Goal: Check status

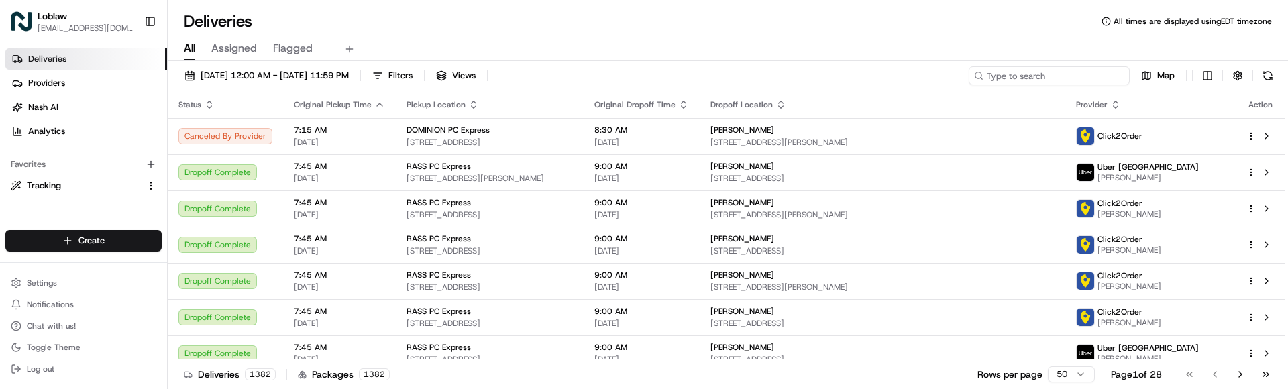
click at [1071, 68] on input at bounding box center [1049, 75] width 161 height 19
paste input "531900012886341"
type input "531900012886341"
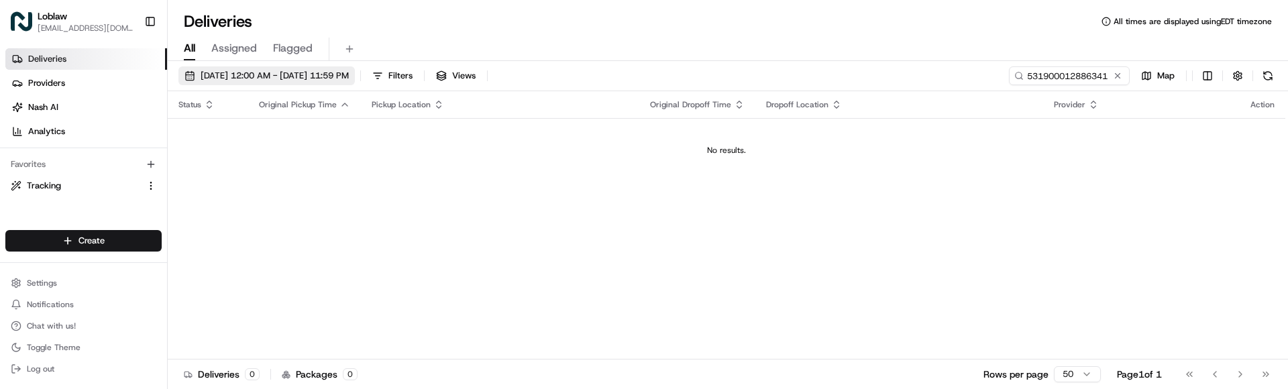
click at [340, 76] on span "[DATE] 12:00 AM - [DATE] 11:59 PM" at bounding box center [275, 76] width 148 height 12
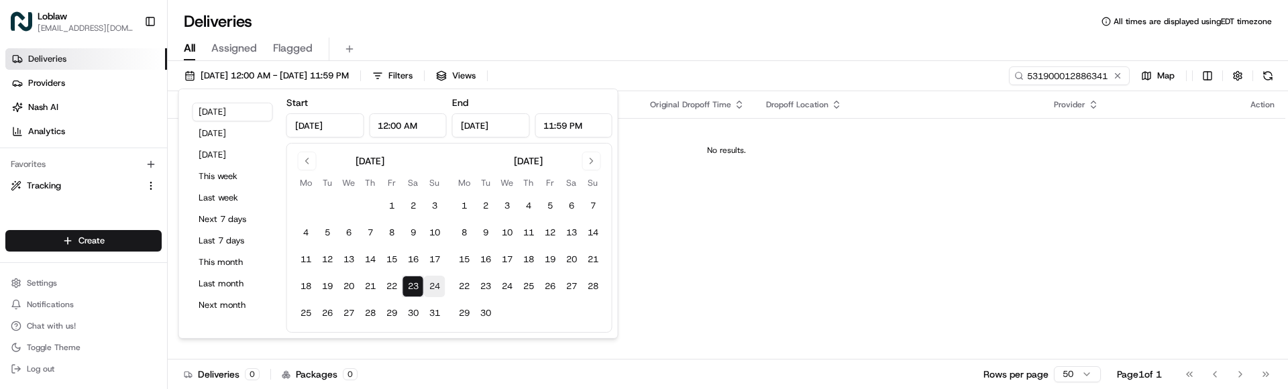
click at [435, 290] on button "24" at bounding box center [434, 286] width 21 height 21
type input "[DATE]"
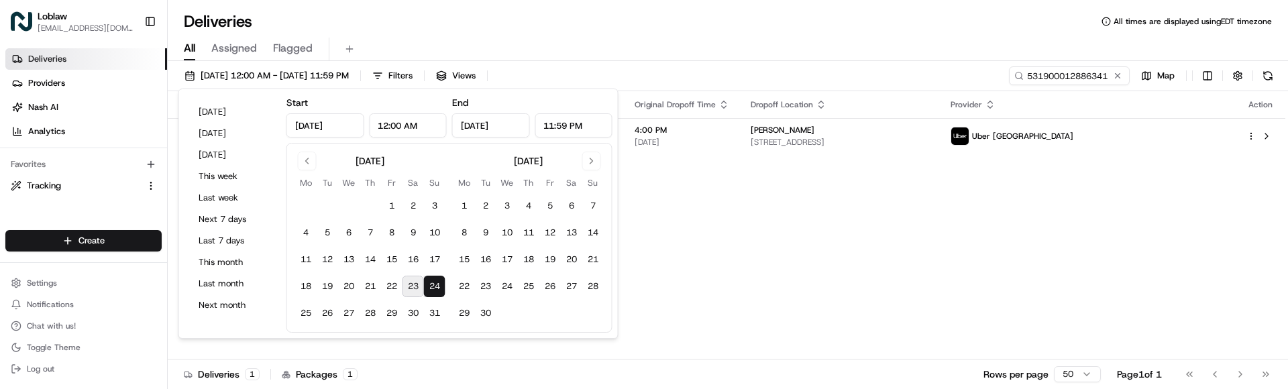
click at [815, 231] on div "Status Original Pickup Time Pickup Location Original Dropoff Time Dropoff Locat…" at bounding box center [727, 225] width 1118 height 268
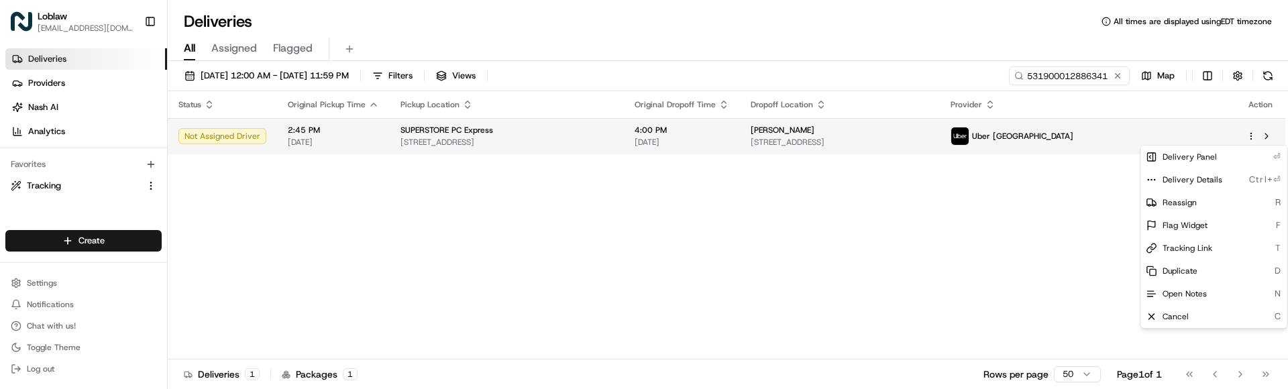
click at [1252, 133] on html "Loblaw [EMAIL_ADDRESS][DOMAIN_NAME] Toggle Sidebar Deliveries Providers [PERSON…" at bounding box center [644, 194] width 1288 height 389
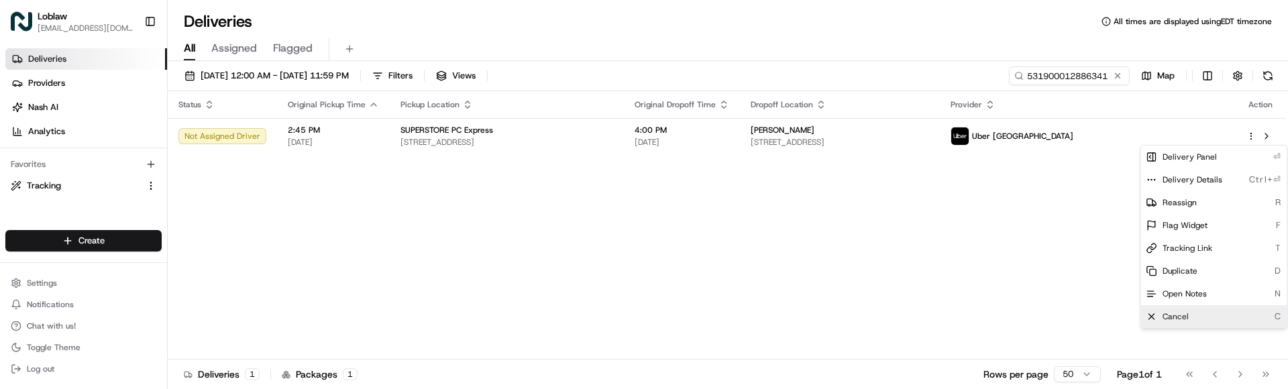
click at [1186, 314] on span "Cancel" at bounding box center [1176, 316] width 26 height 11
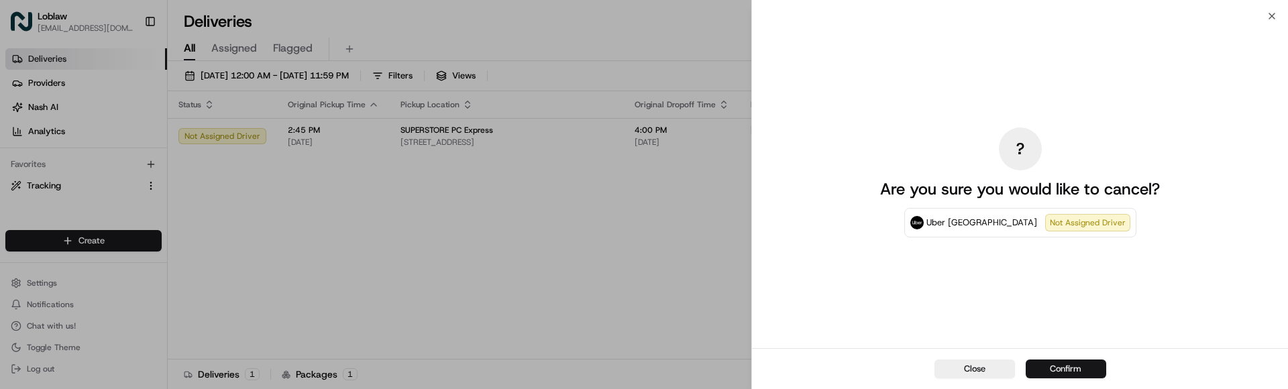
click at [1069, 371] on button "Confirm" at bounding box center [1066, 369] width 80 height 19
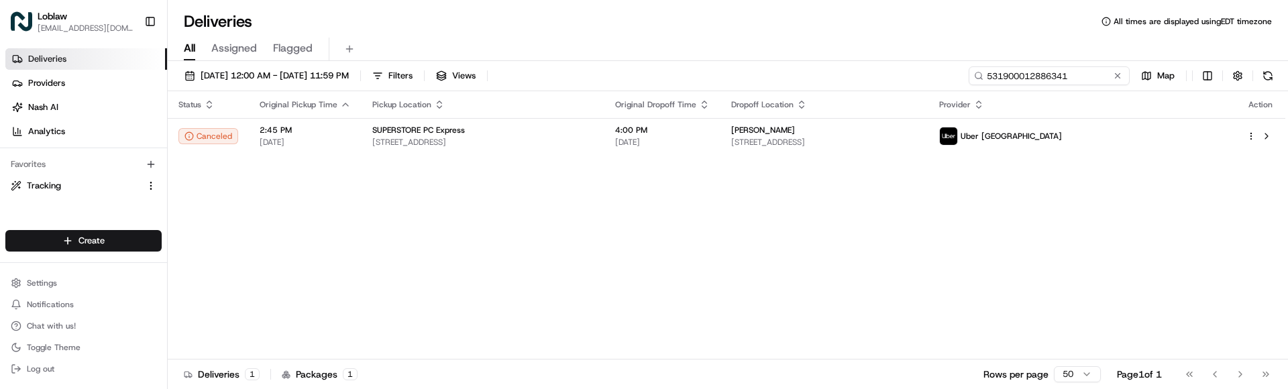
click at [1093, 74] on input "531900012886341" at bounding box center [1049, 75] width 161 height 19
paste input "909367"
type input "531900012909367"
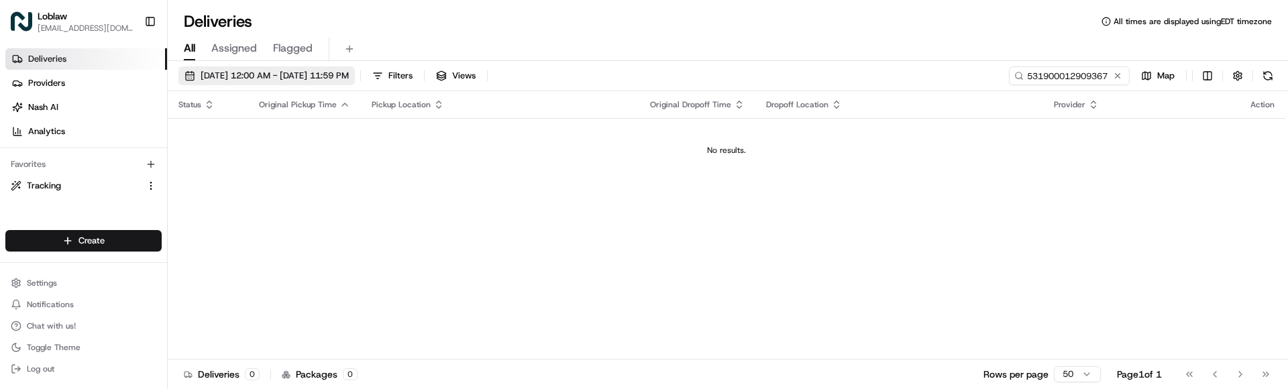
click at [355, 85] on button "[DATE] 12:00 AM - [DATE] 11:59 PM" at bounding box center [266, 75] width 176 height 19
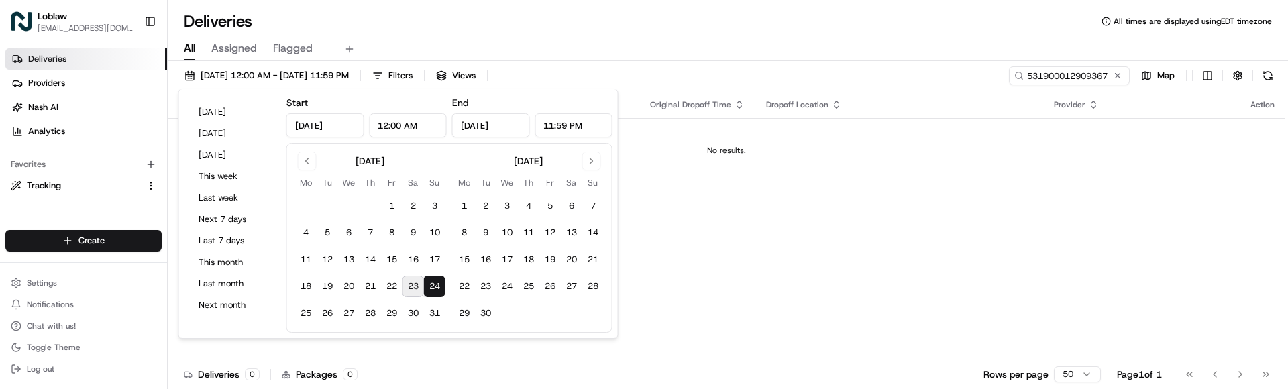
click at [411, 292] on button "23" at bounding box center [412, 286] width 21 height 21
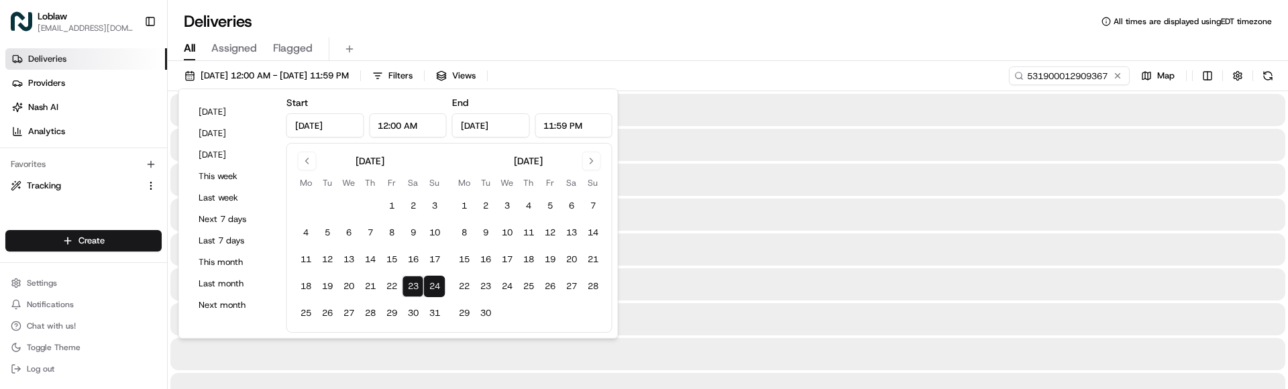
type input "[DATE]"
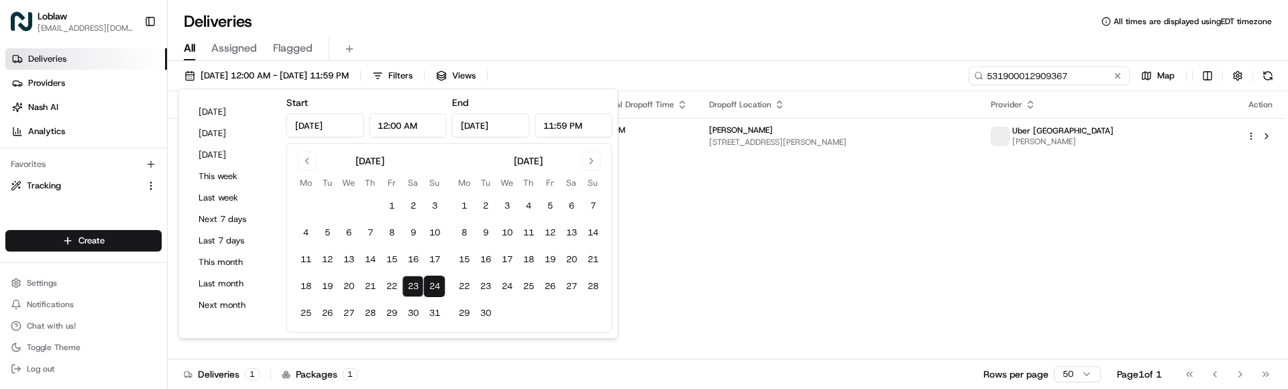
click at [1036, 78] on input "531900012909367" at bounding box center [1049, 75] width 161 height 19
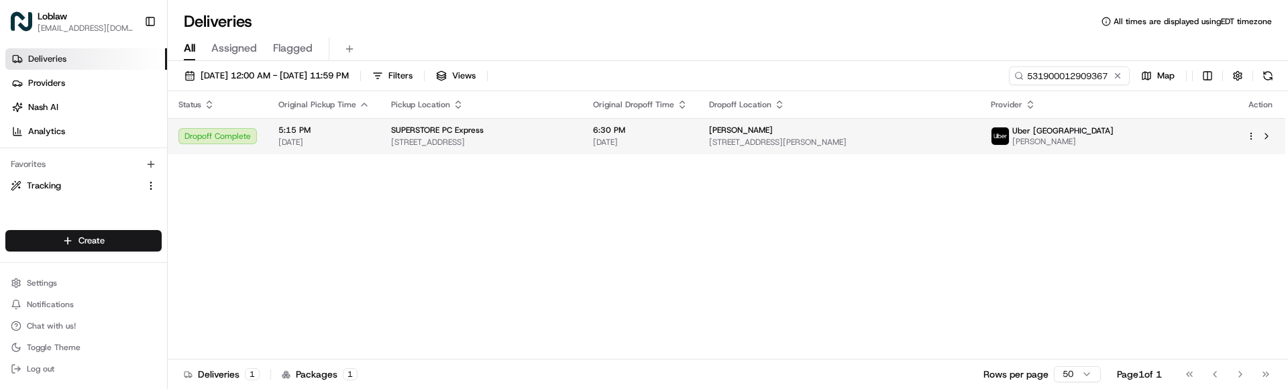
click at [885, 145] on span "[STREET_ADDRESS][PERSON_NAME]" at bounding box center [839, 142] width 260 height 11
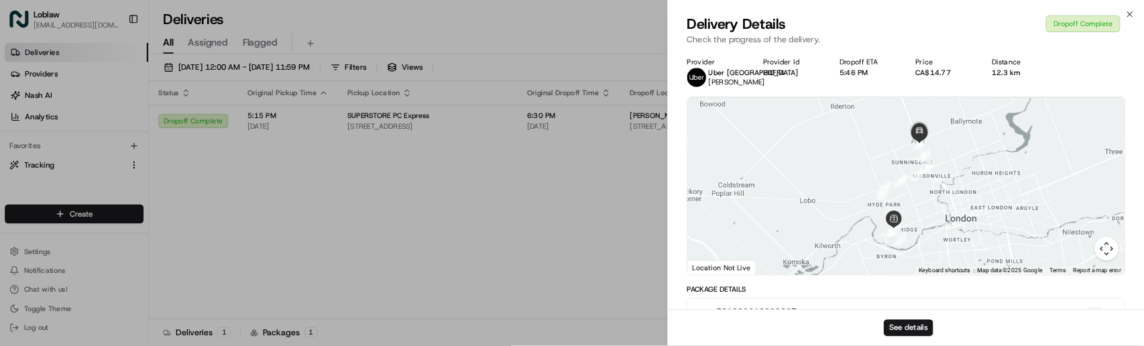
scroll to position [521, 0]
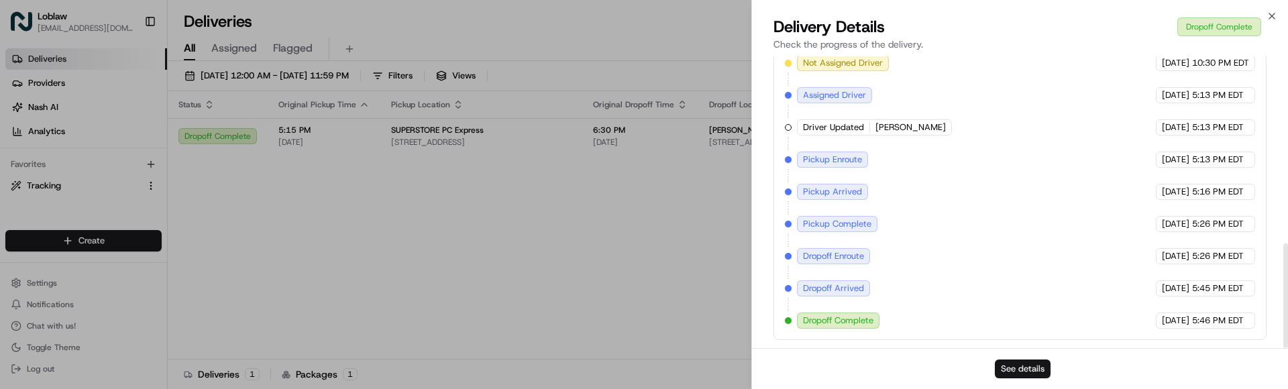
click at [1013, 364] on button "See details" at bounding box center [1023, 369] width 56 height 19
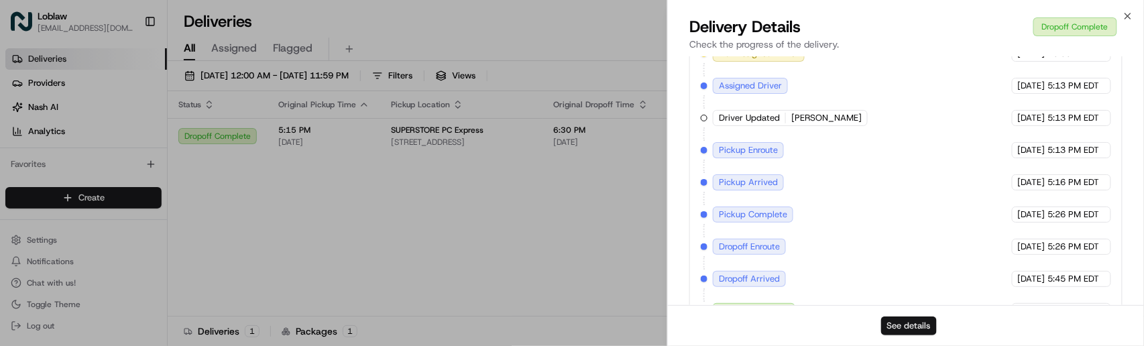
scroll to position [158, 0]
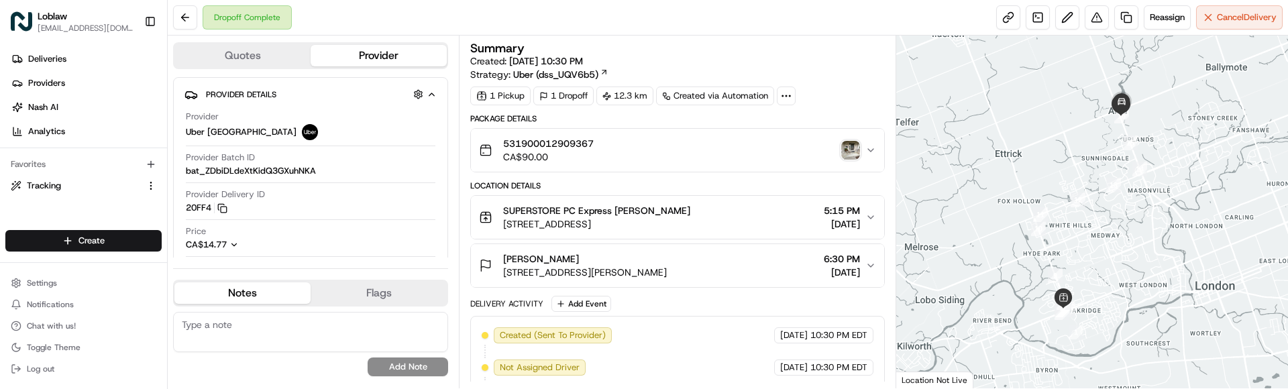
click at [861, 167] on button "531900012909367 CA$90.00" at bounding box center [677, 150] width 413 height 43
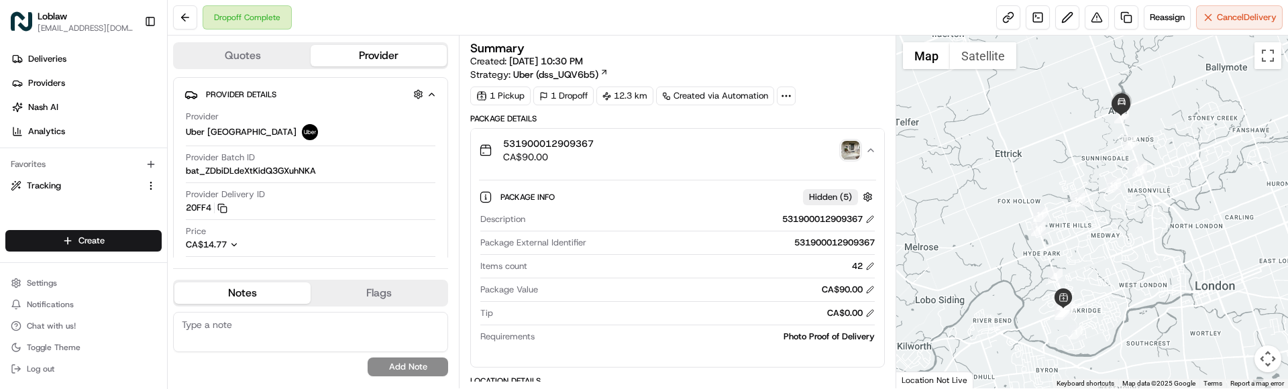
click at [844, 159] on img "button" at bounding box center [850, 150] width 19 height 19
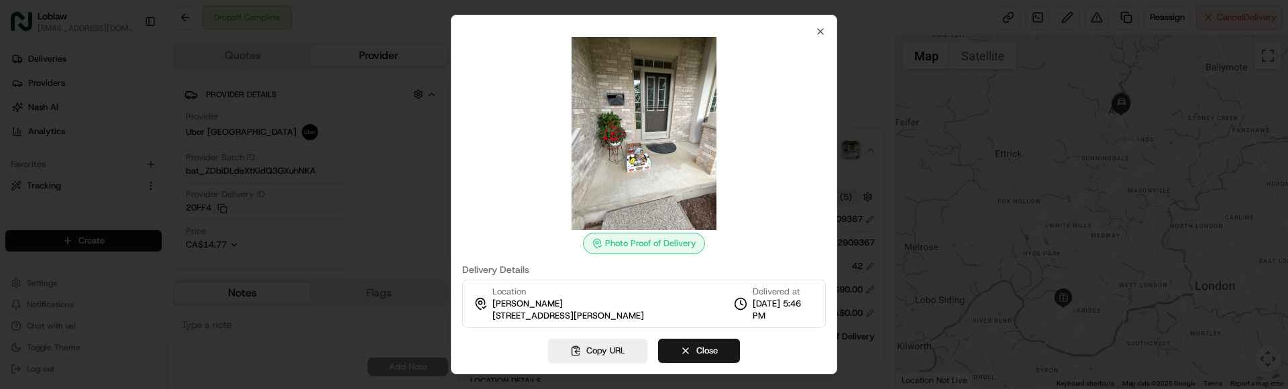
click at [658, 160] on img at bounding box center [643, 133] width 193 height 193
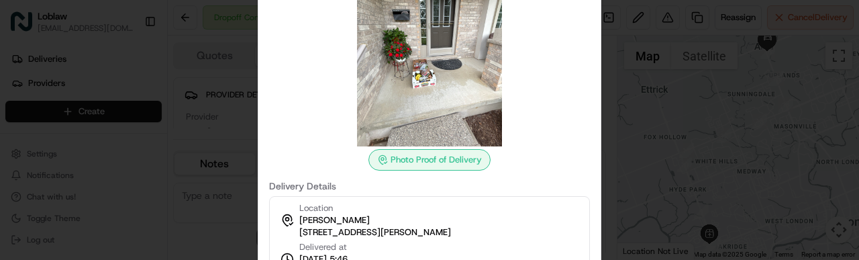
click at [431, 164] on div "Photo Proof of Delivery" at bounding box center [429, 159] width 122 height 21
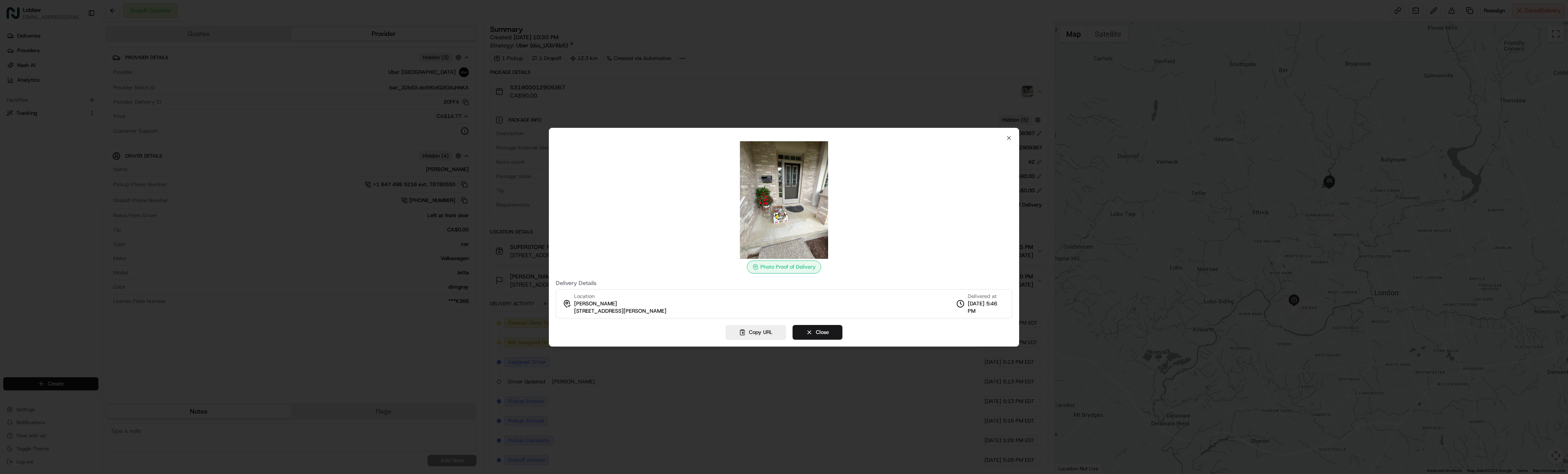
click at [783, 172] on img at bounding box center [783, 200] width 117 height 117
